Goal: Check status: Check status

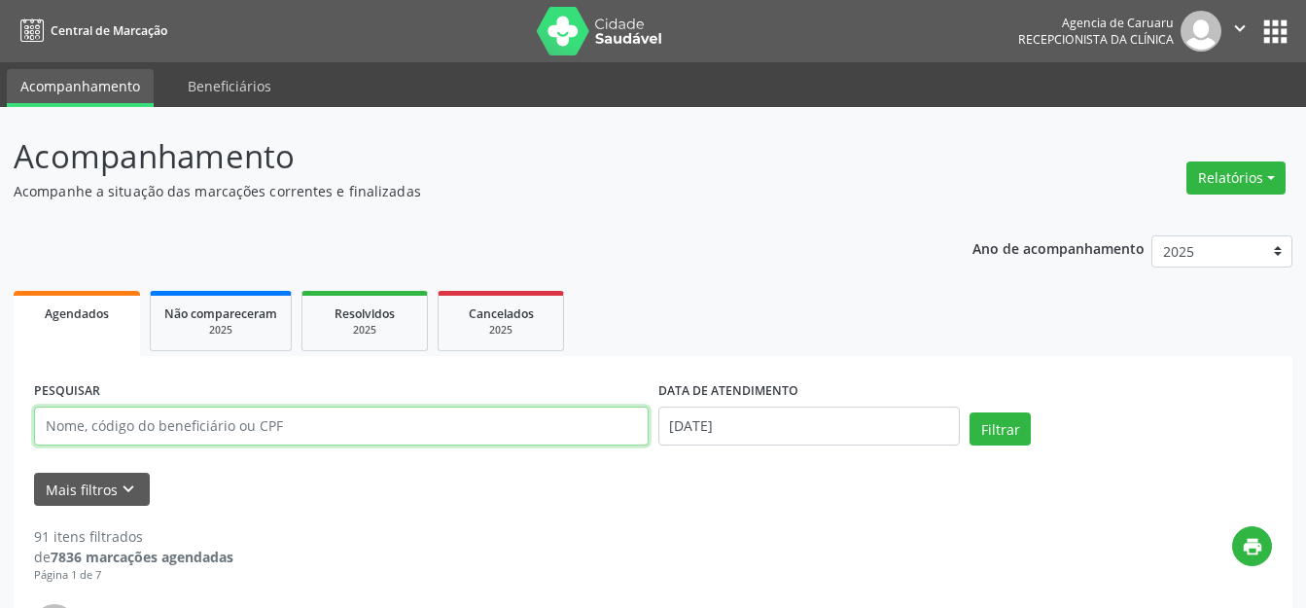
drag, startPoint x: 330, startPoint y: 408, endPoint x: 702, endPoint y: 348, distance: 377.2
click at [330, 408] on input "text" at bounding box center [341, 425] width 614 height 39
click at [375, 402] on div "PESQUISAR" at bounding box center [341, 417] width 624 height 83
click at [371, 437] on input "text" at bounding box center [341, 425] width 614 height 39
type input "EDITE [PERSON_NAME]"
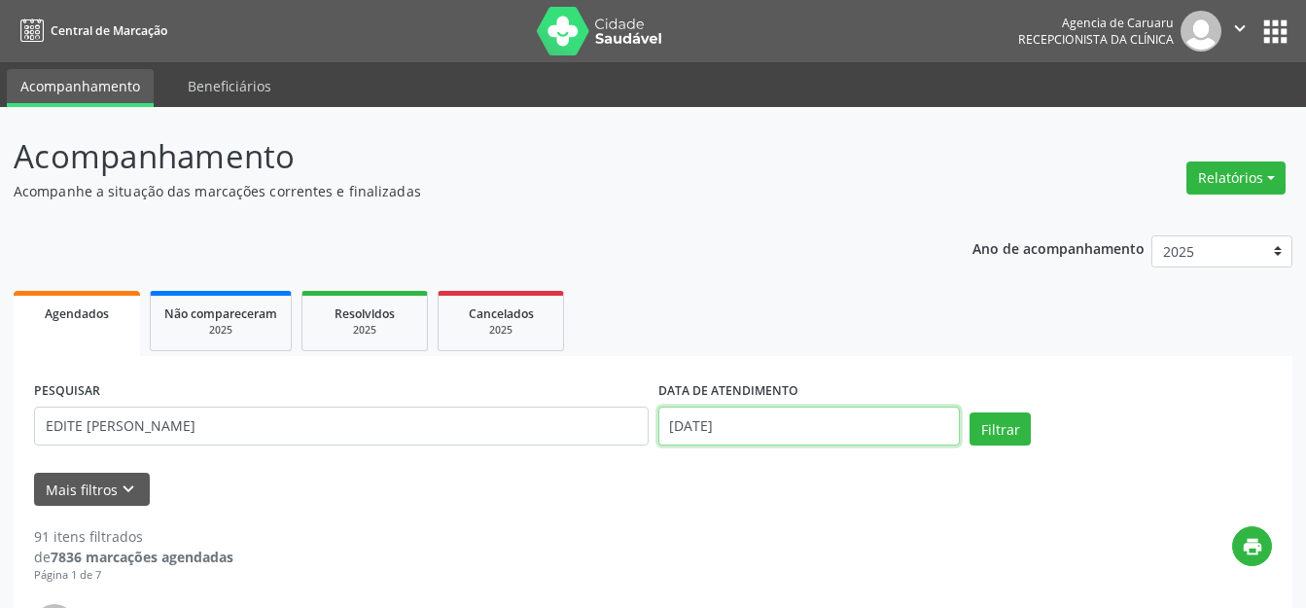
click at [829, 434] on input "[DATE]" at bounding box center [809, 425] width 302 height 39
click at [791, 429] on input "text" at bounding box center [809, 425] width 302 height 39
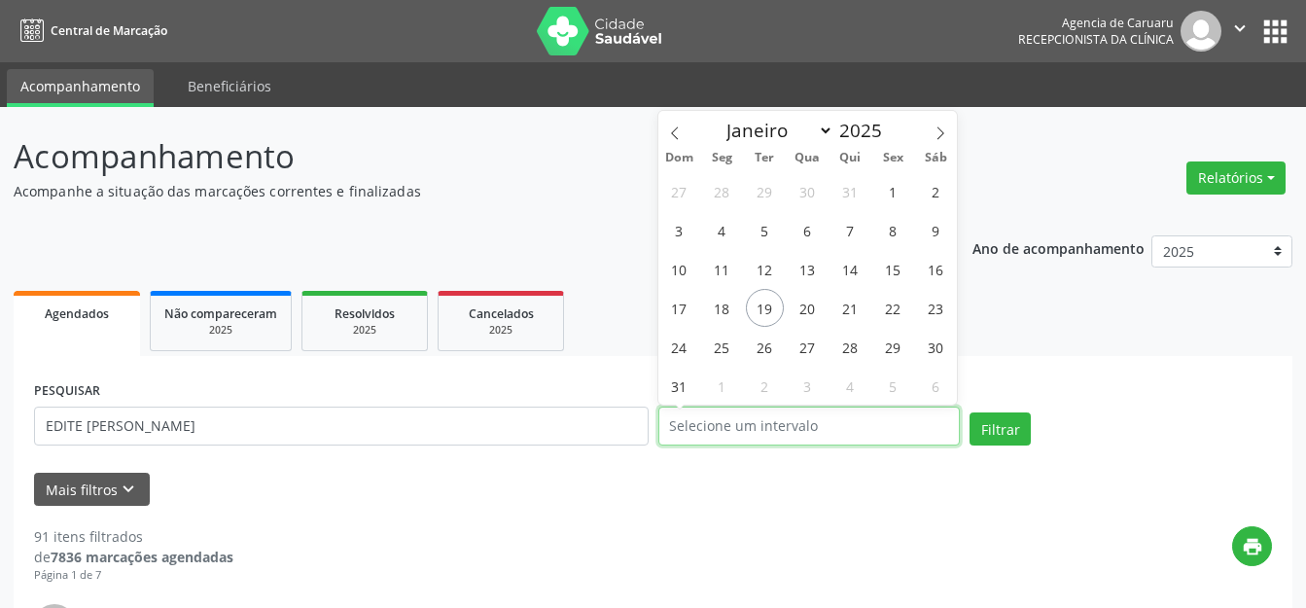
click at [789, 419] on input "text" at bounding box center [809, 425] width 302 height 39
drag, startPoint x: 1014, startPoint y: 417, endPoint x: 994, endPoint y: 356, distance: 64.6
click at [1015, 417] on button "Filtrar" at bounding box center [999, 428] width 61 height 33
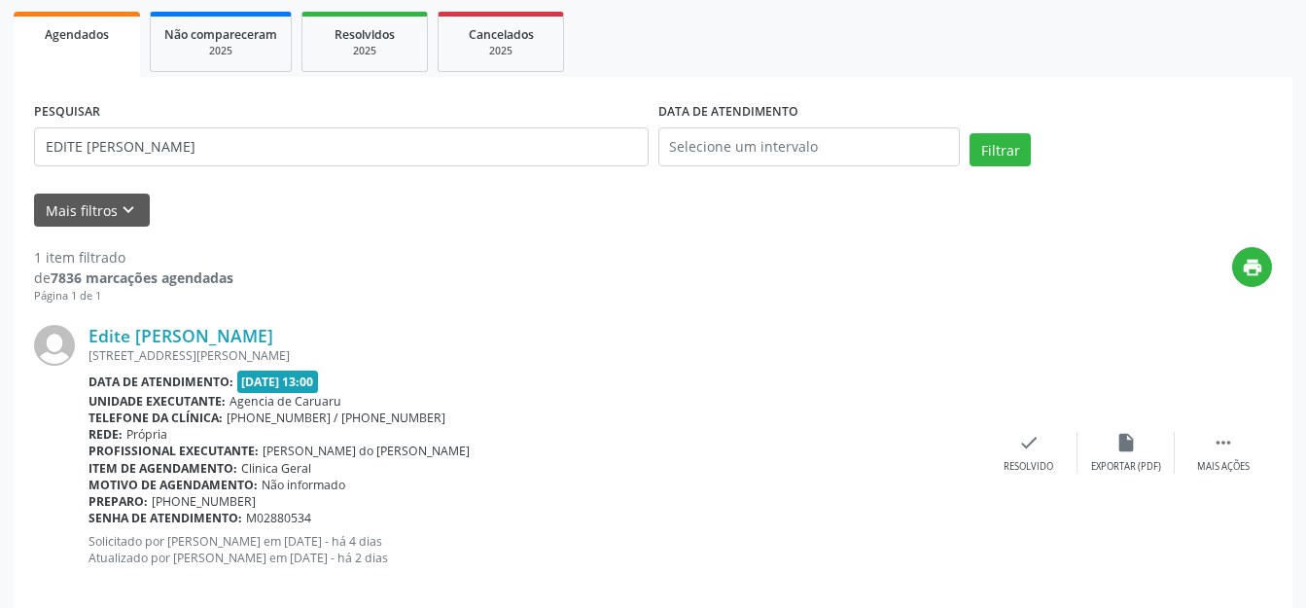
scroll to position [305, 0]
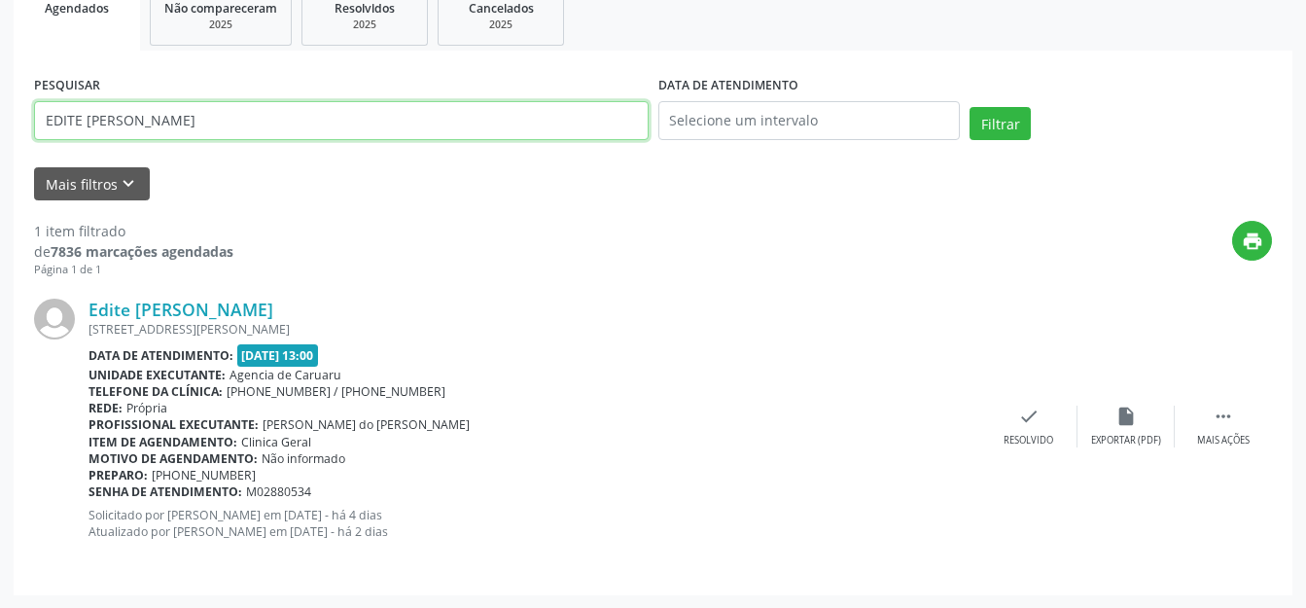
drag, startPoint x: 196, startPoint y: 123, endPoint x: 11, endPoint y: 159, distance: 189.1
click at [0, 160] on div "Acompanhamento Acompanhe a situação das marcações correntes e finalizadas Relat…" at bounding box center [653, 205] width 1306 height 807
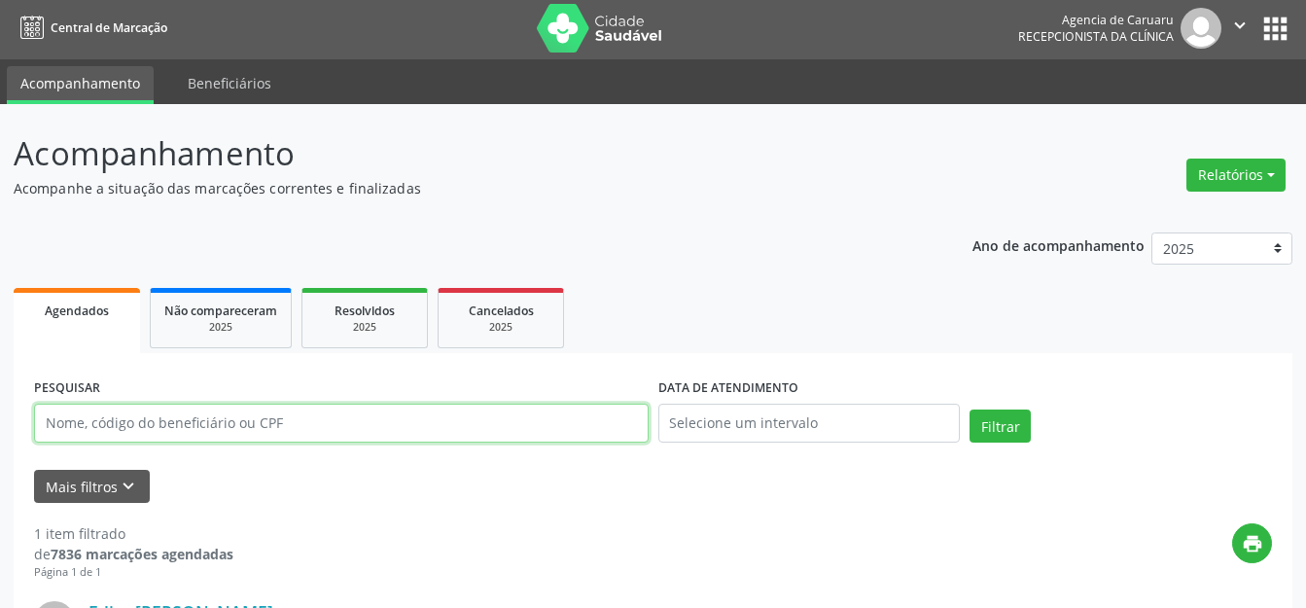
scroll to position [0, 0]
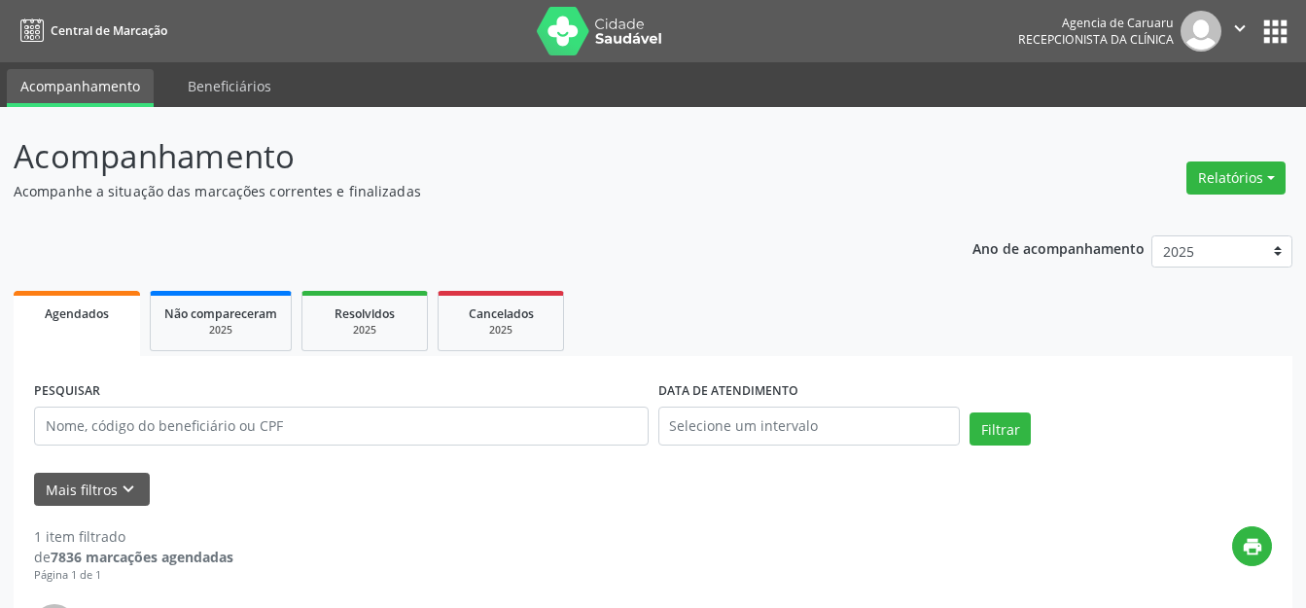
click at [646, 290] on ul "Agendados Não compareceram 2025 Resolvidos 2025 Cancelados 2025" at bounding box center [653, 321] width 1278 height 70
click at [960, 178] on header "Acompanhamento Acompanhe a situação das marcações correntes e finalizadas Relat…" at bounding box center [653, 166] width 1278 height 69
